Goal: Information Seeking & Learning: Learn about a topic

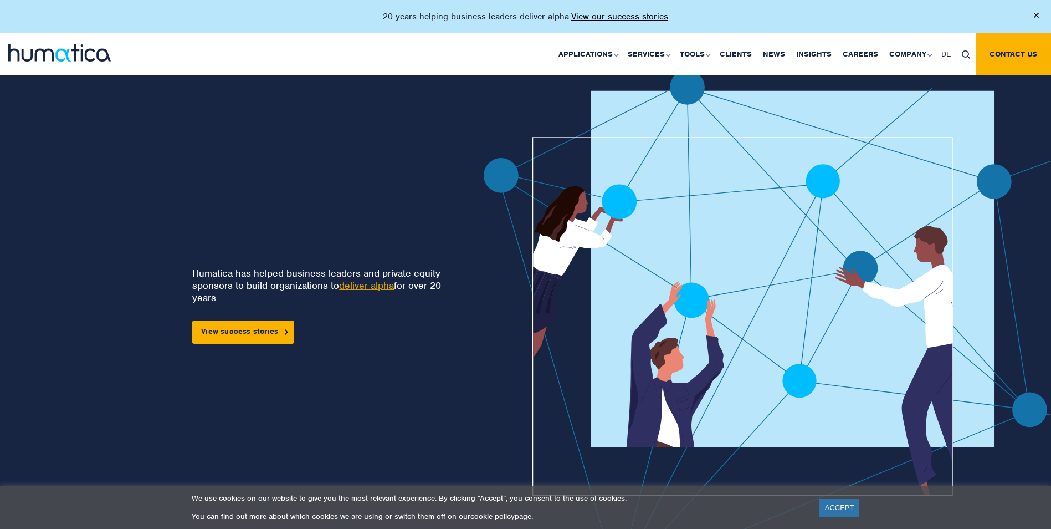
click at [432, 14] on div "20 years helping business leaders deliver alpha. View our success stories" at bounding box center [525, 16] width 1051 height 33
click at [432, 16] on div "20 years helping business leaders deliver alpha. View our success stories" at bounding box center [525, 16] width 1051 height 33
click at [432, 16] on img at bounding box center [1036, 15] width 5 height 5
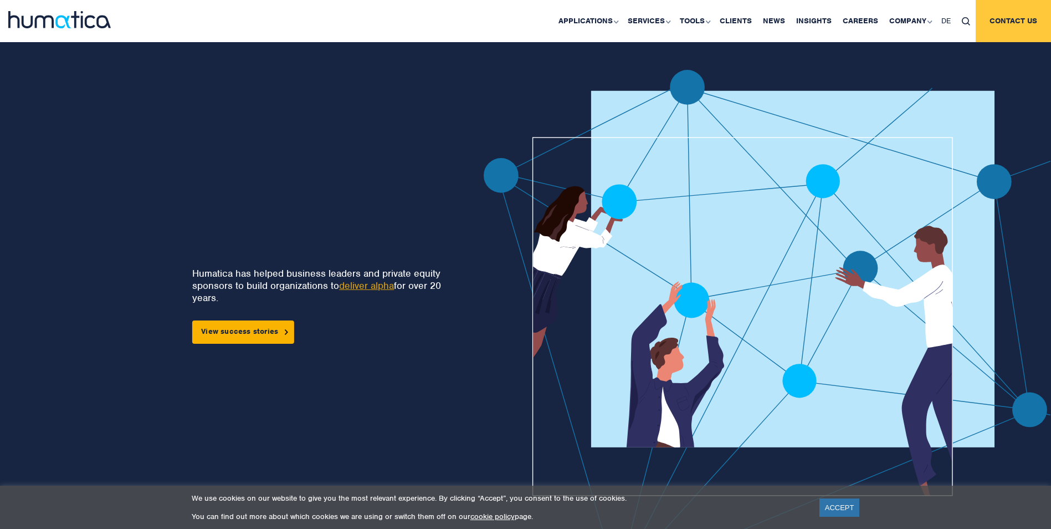
drag, startPoint x: 1033, startPoint y: 18, endPoint x: 1026, endPoint y: 14, distance: 8.5
click at [432, 18] on div "20 years helping business leaders deliver alpha. View our success stories Appli…" at bounding box center [525, 21] width 1051 height 42
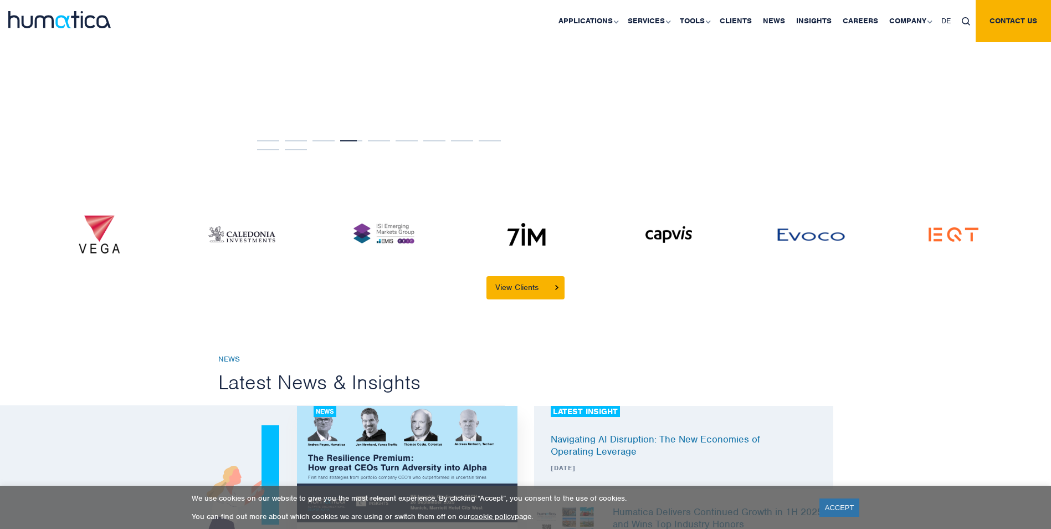
scroll to position [2550, 0]
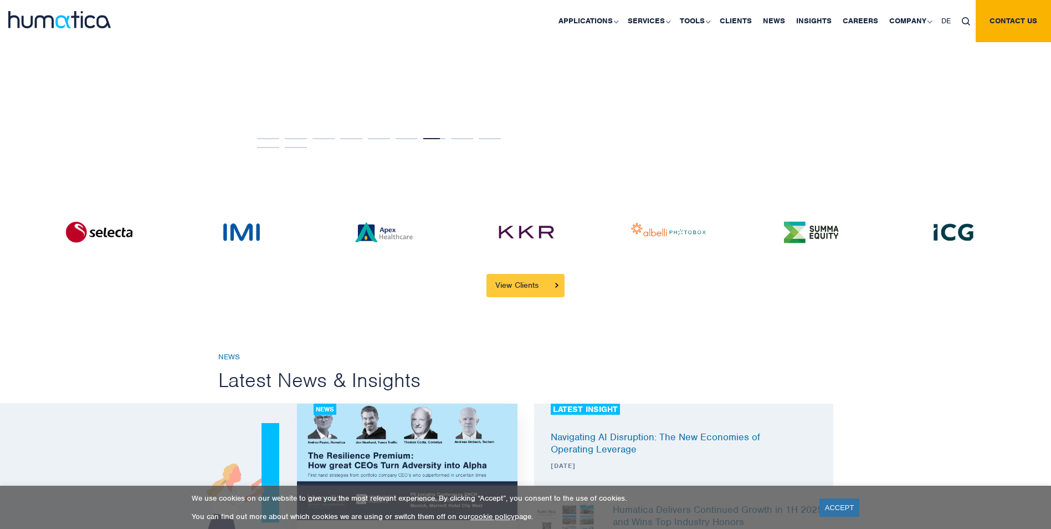
click at [432, 142] on link "View Clients" at bounding box center [526, 285] width 78 height 23
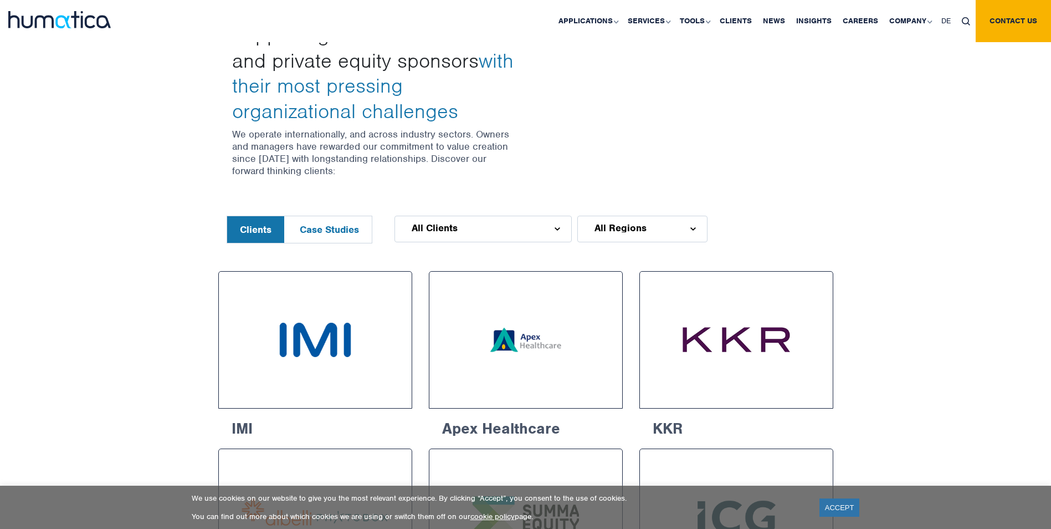
scroll to position [389, 0]
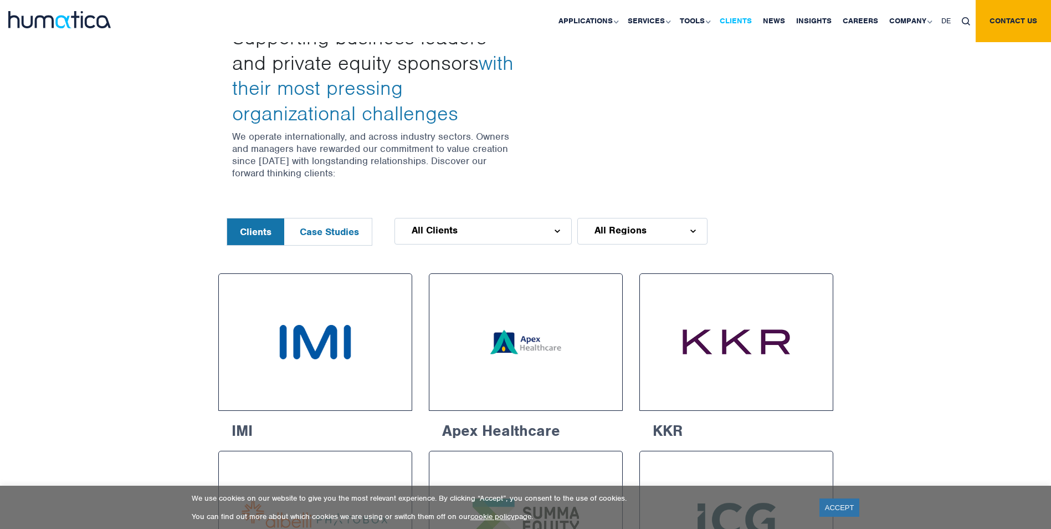
click at [733, 18] on link "Clients" at bounding box center [735, 21] width 43 height 42
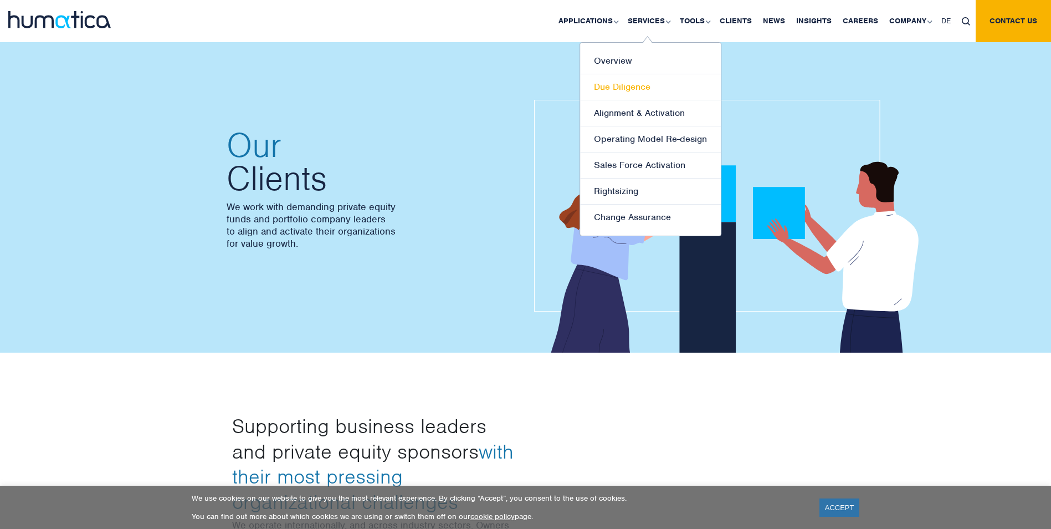
click at [636, 87] on link "Due Diligence" at bounding box center [650, 87] width 141 height 26
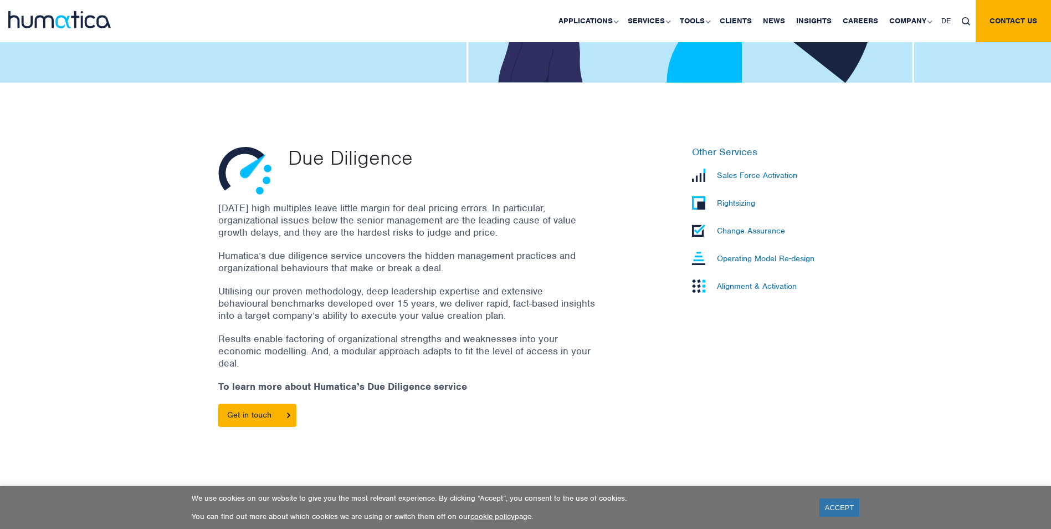
scroll to position [277, 0]
